Goal: Task Accomplishment & Management: Use online tool/utility

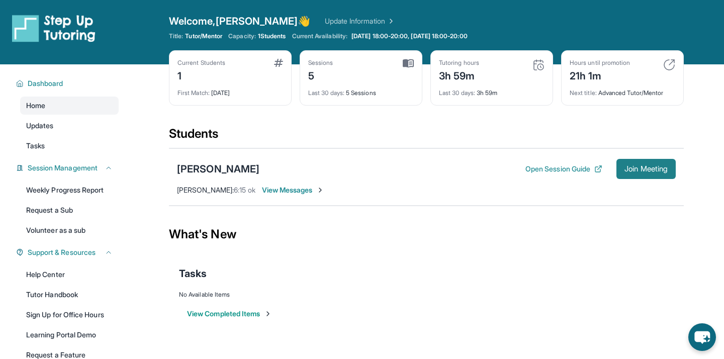
click at [633, 173] on button "Join Meeting" at bounding box center [645, 169] width 59 height 20
